Goal: Feedback & Contribution: Submit feedback/report problem

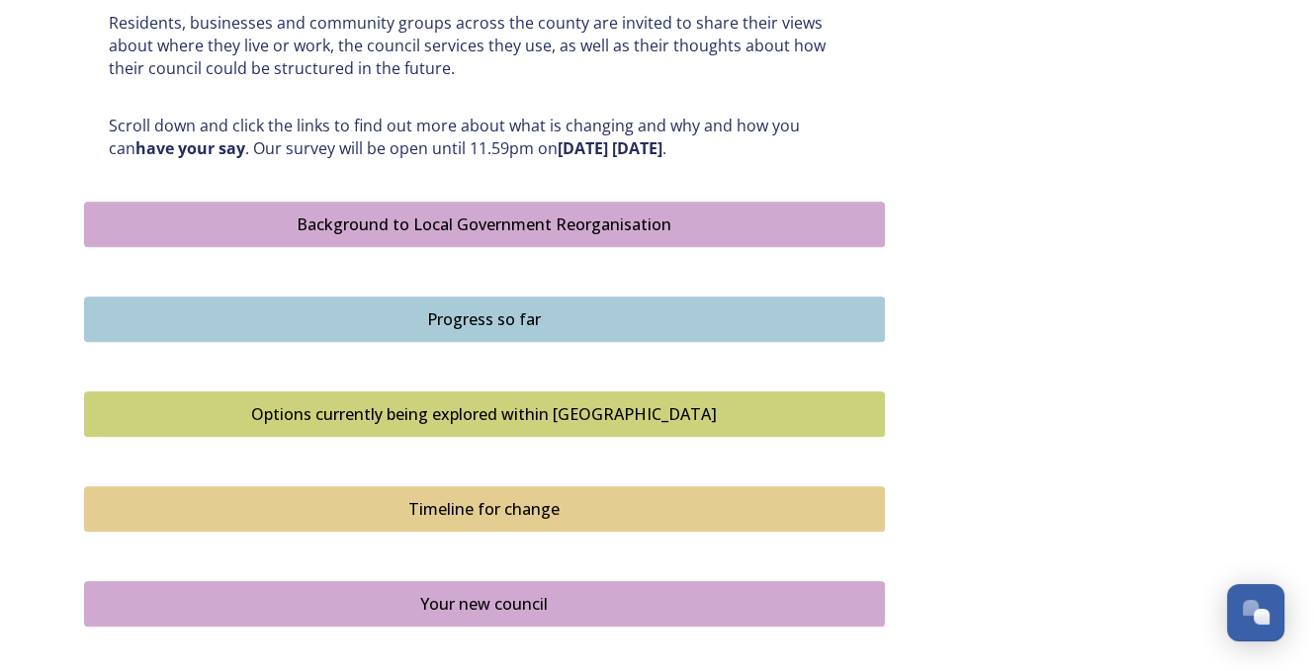
scroll to position [1452, 0]
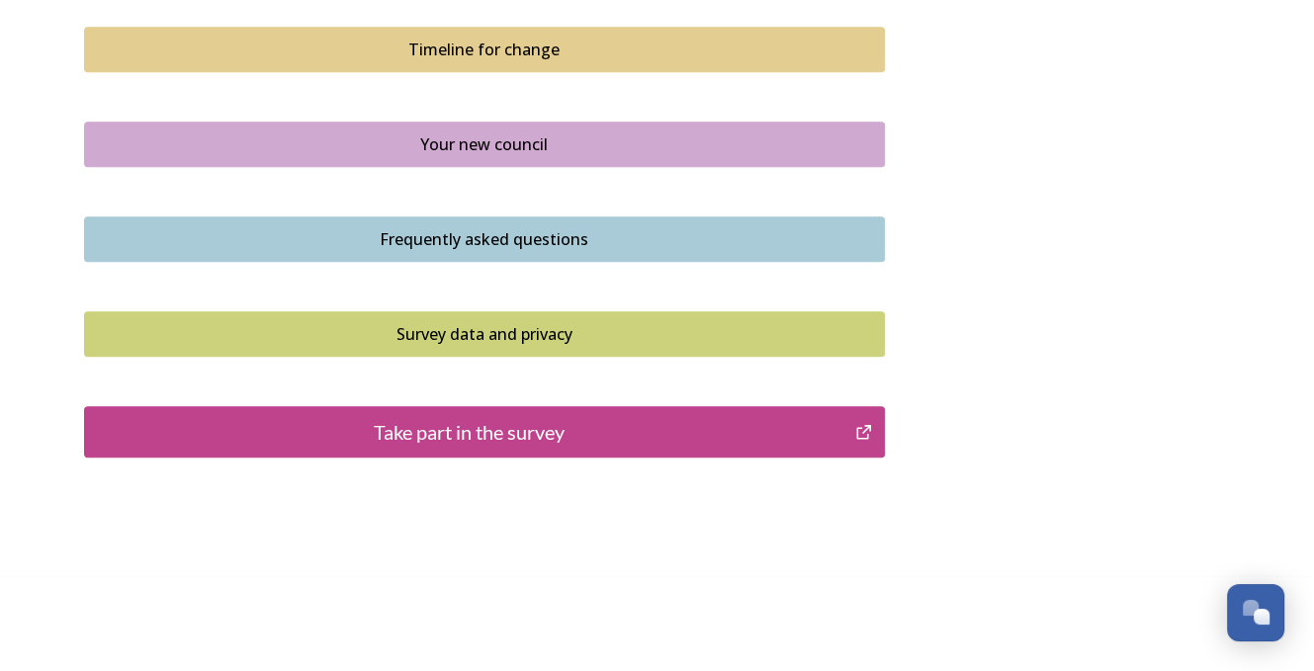
click at [482, 429] on div "Take part in the survey" at bounding box center [470, 432] width 750 height 30
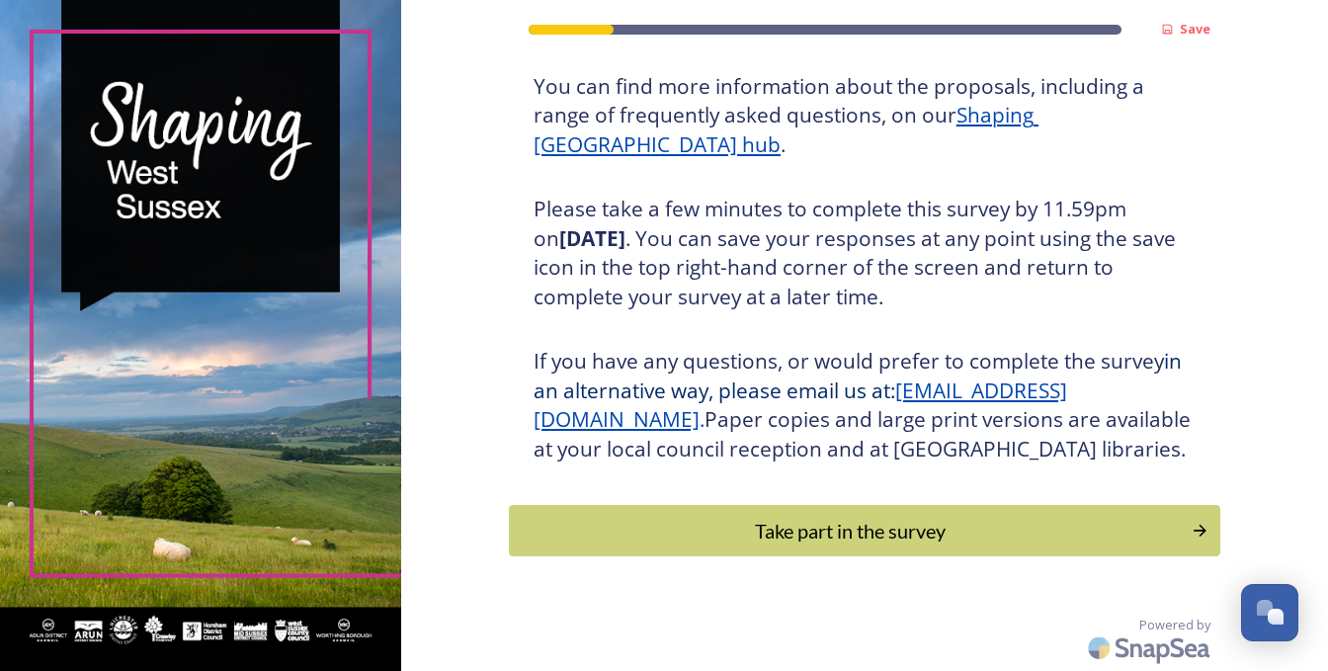
scroll to position [277, 0]
click at [838, 537] on div "Take part in the survey" at bounding box center [850, 531] width 668 height 30
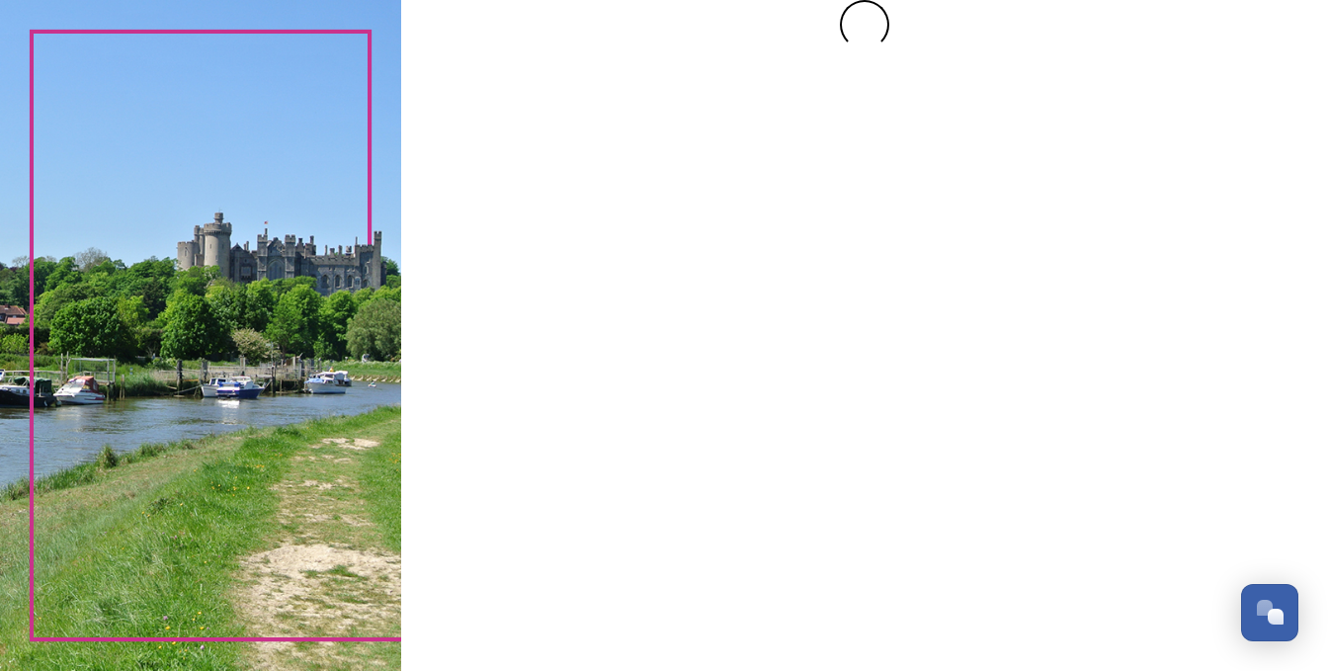
scroll to position [0, 0]
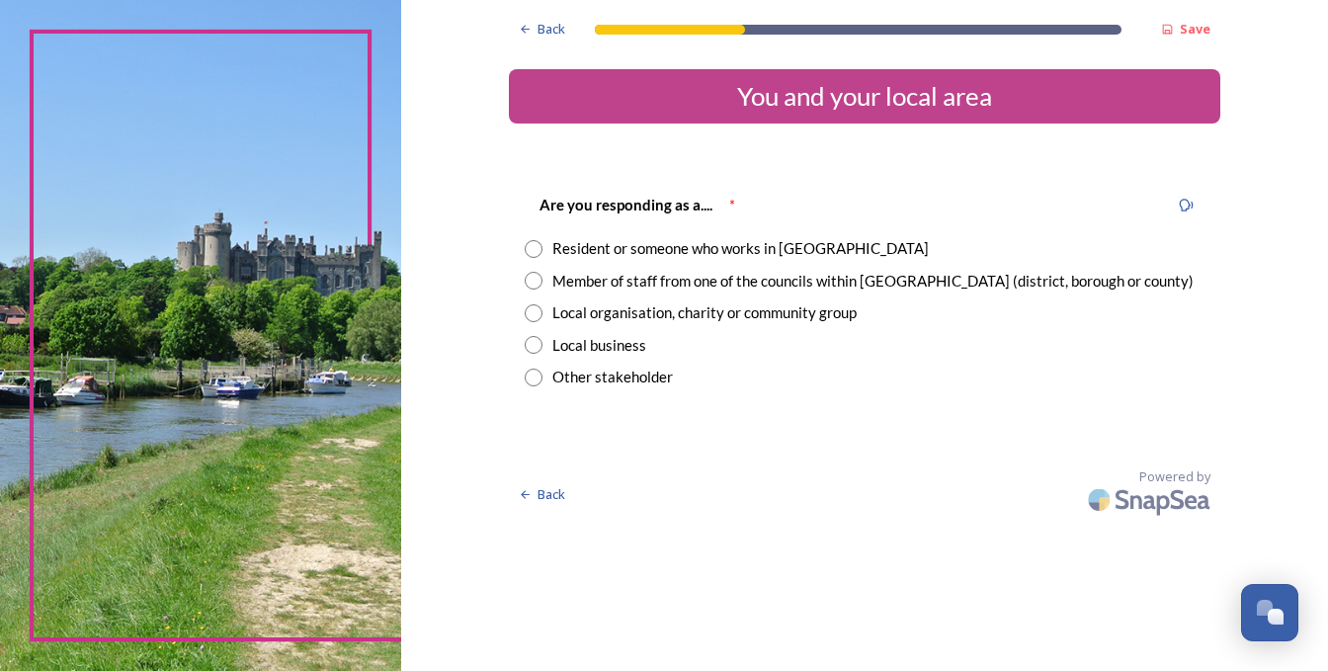
click at [638, 256] on div "Resident or someone who works in West Sussex" at bounding box center [741, 248] width 377 height 23
radio input "true"
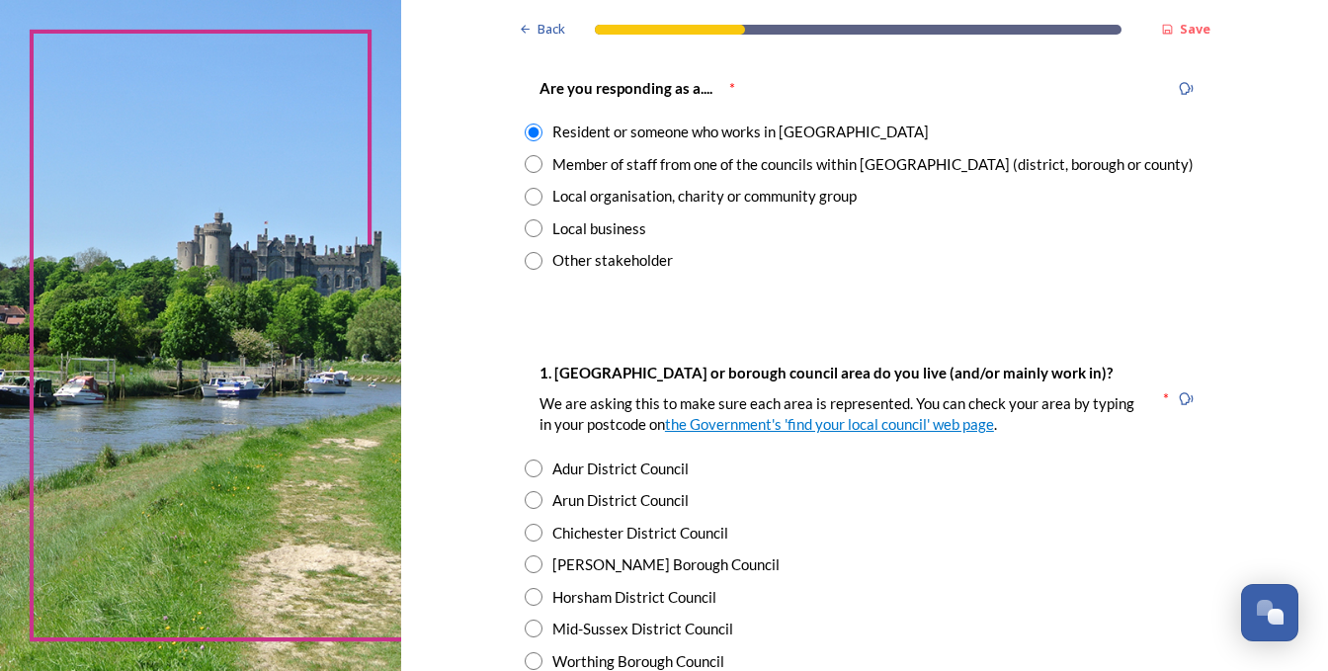
scroll to position [198, 0]
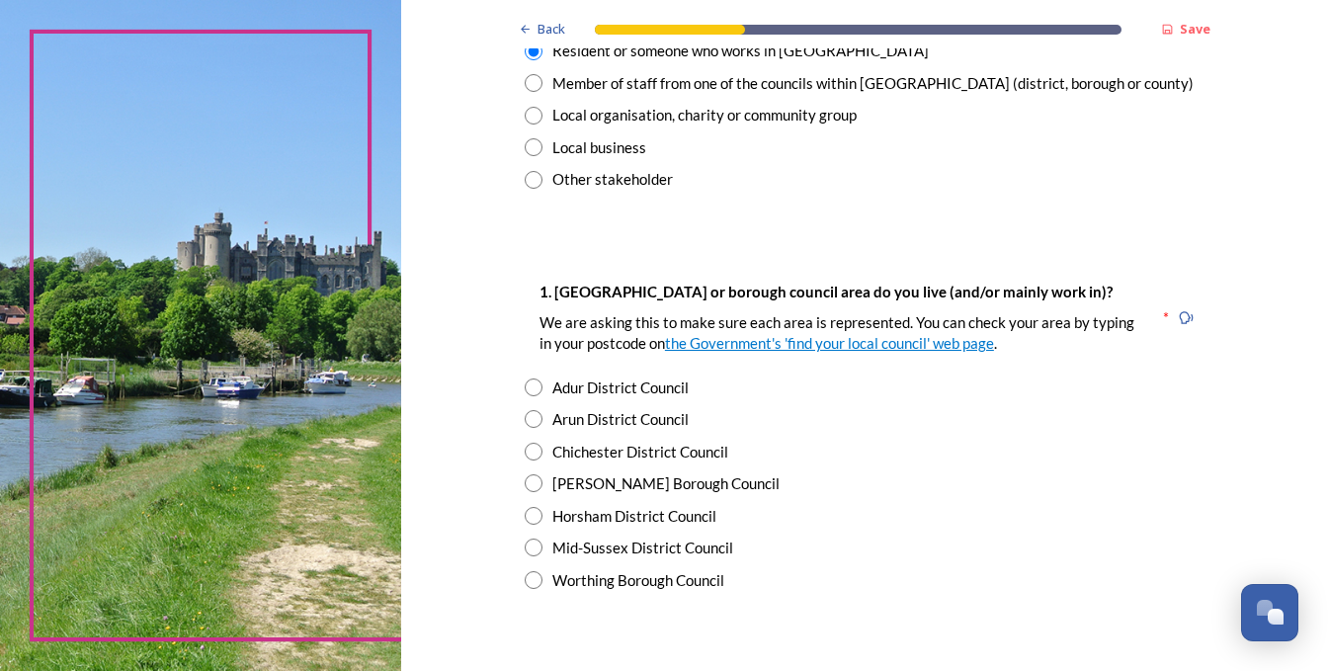
click at [605, 580] on div "Worthing Borough Council" at bounding box center [639, 580] width 172 height 23
radio input "true"
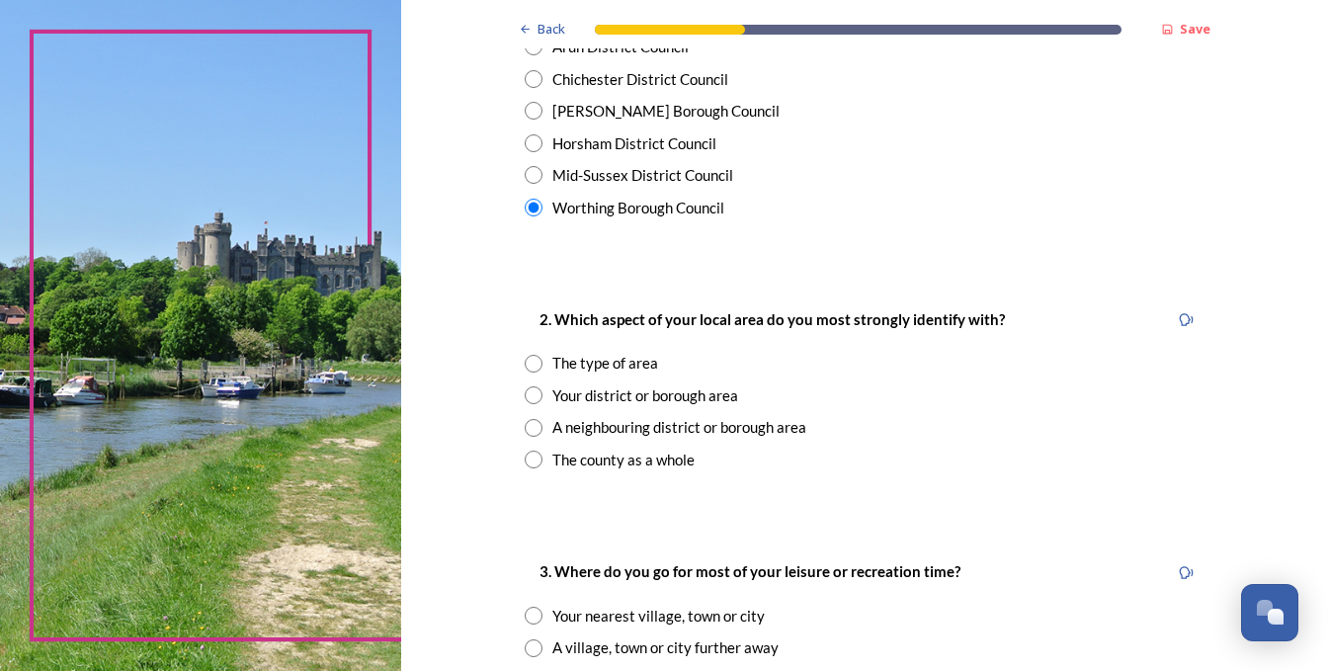
scroll to position [593, 0]
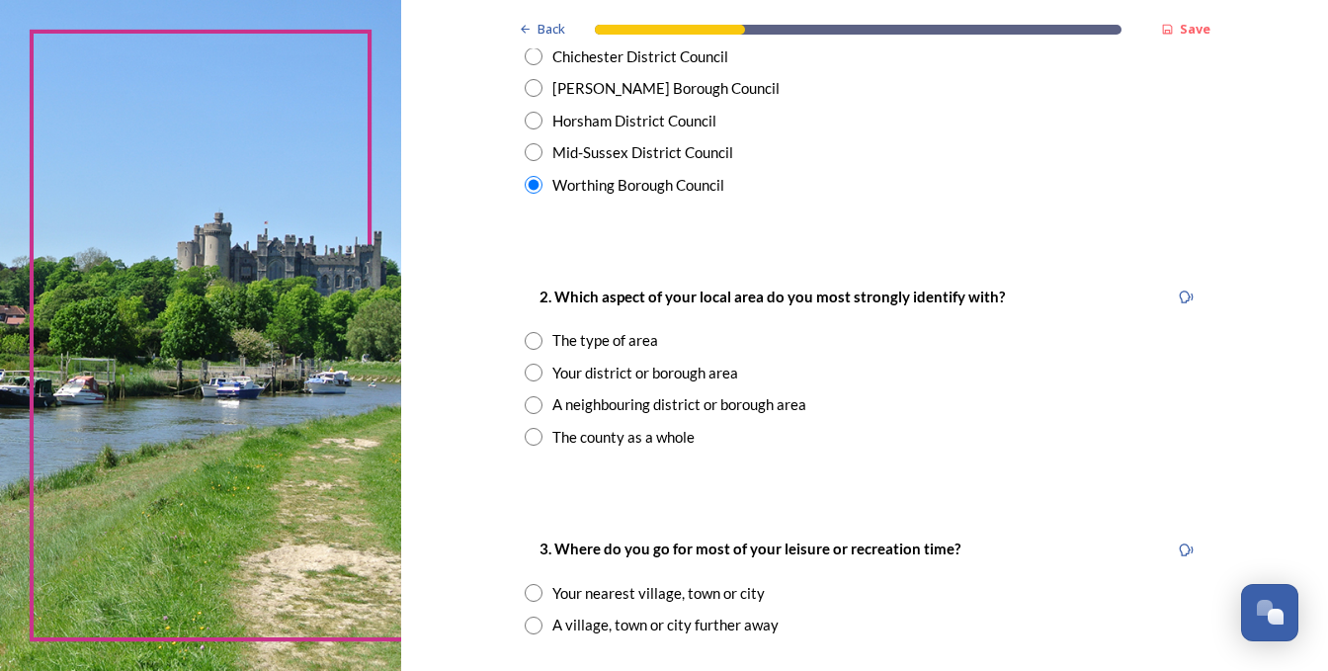
click at [605, 341] on div "The type of area" at bounding box center [606, 340] width 106 height 23
radio input "true"
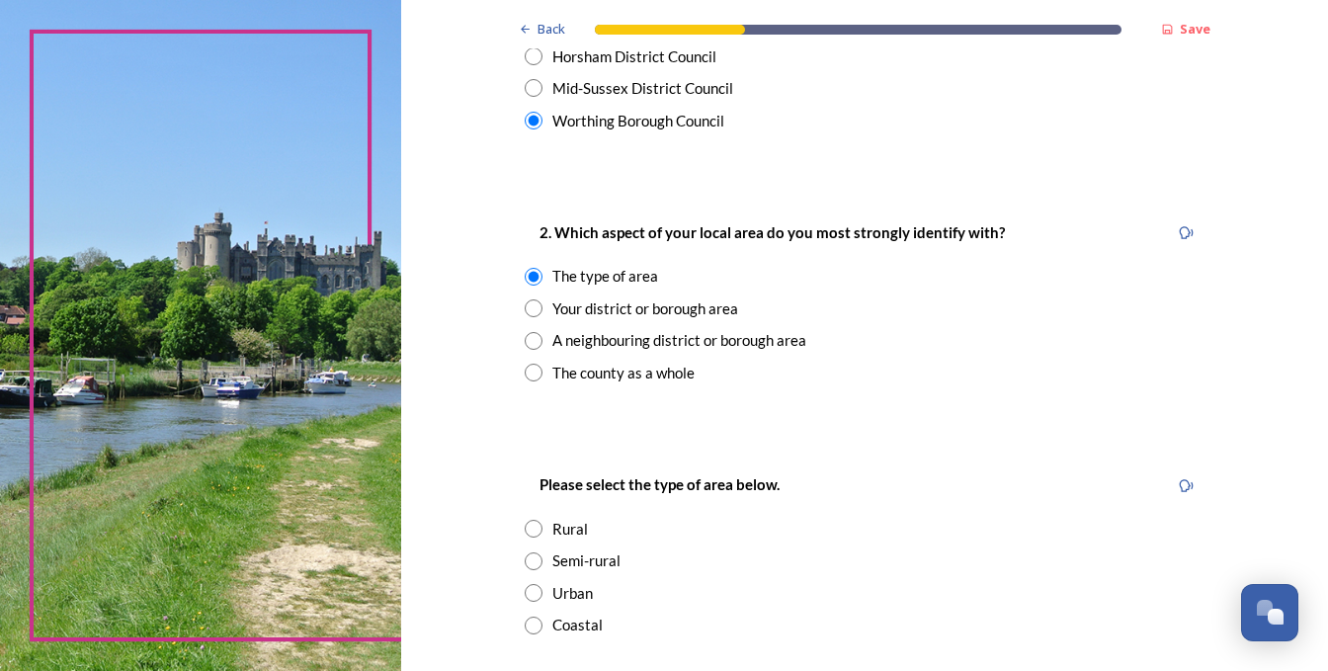
scroll to position [692, 0]
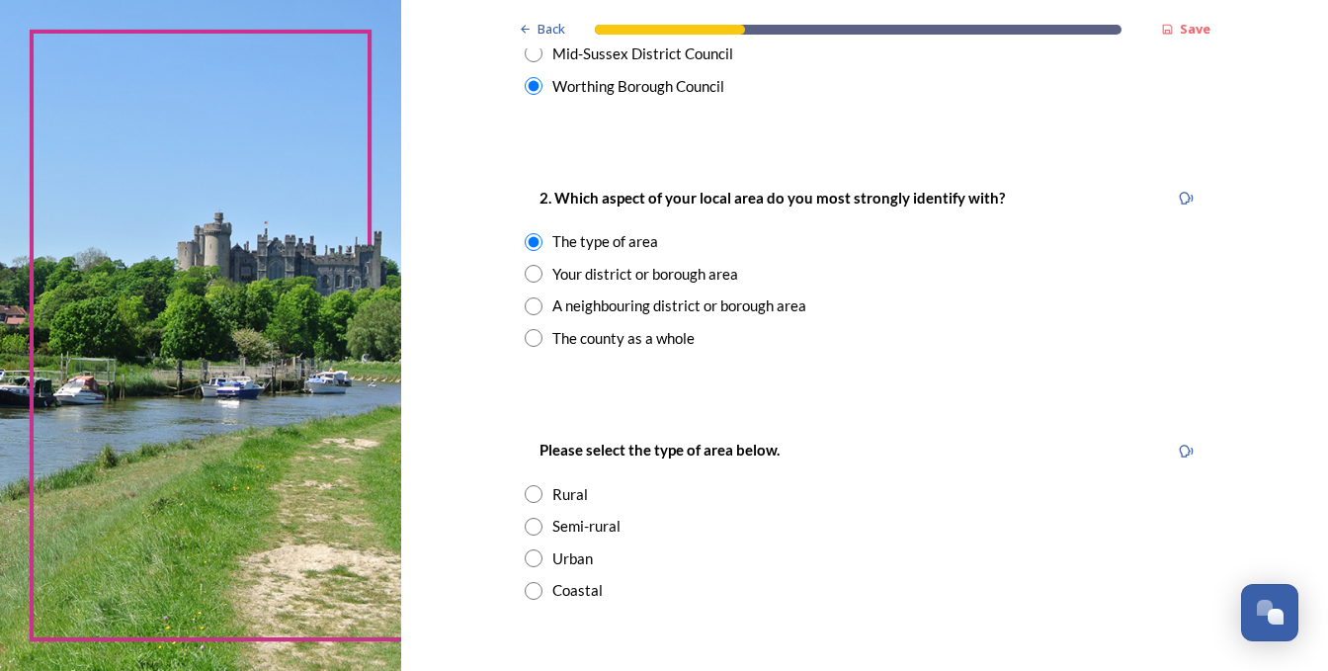
click at [530, 273] on input "radio" at bounding box center [534, 274] width 18 height 18
radio input "true"
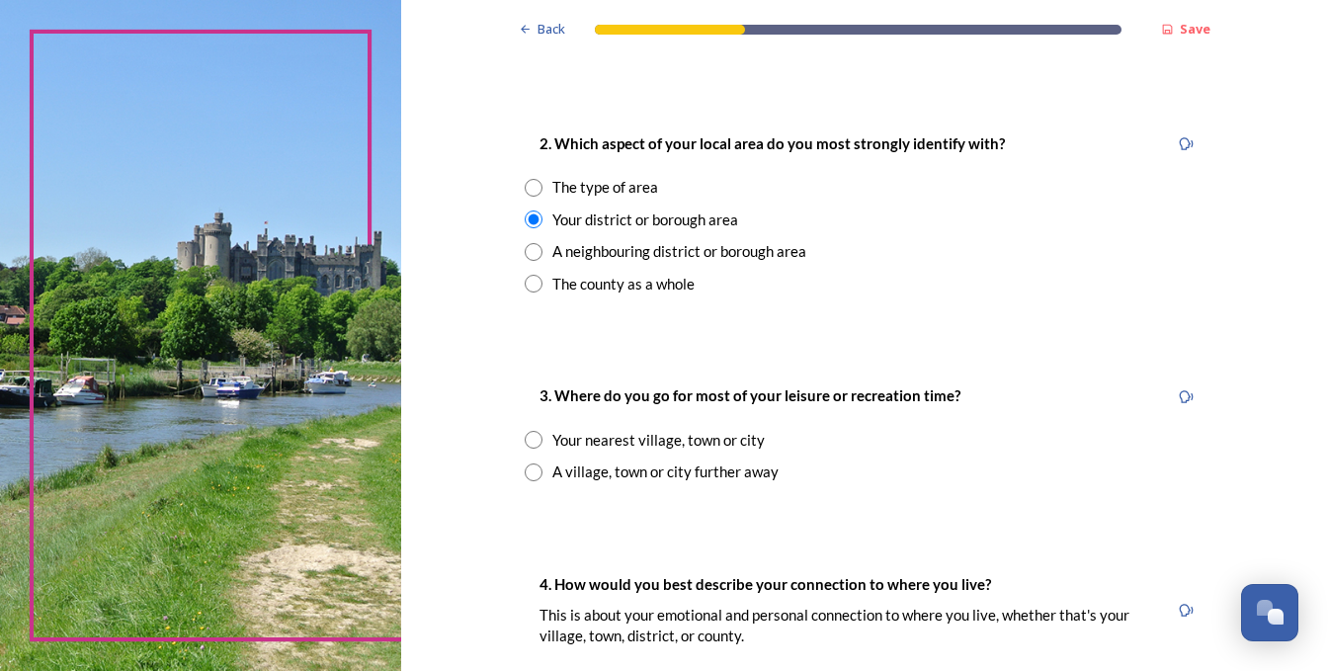
scroll to position [791, 0]
